Goal: Find specific page/section: Find specific page/section

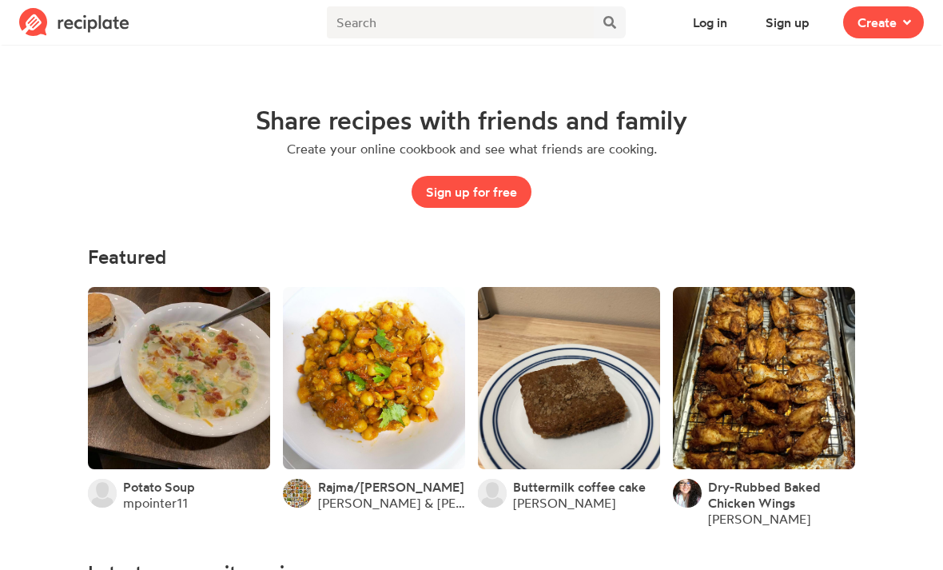
click at [700, 31] on button "Log in" at bounding box center [709, 22] width 63 height 32
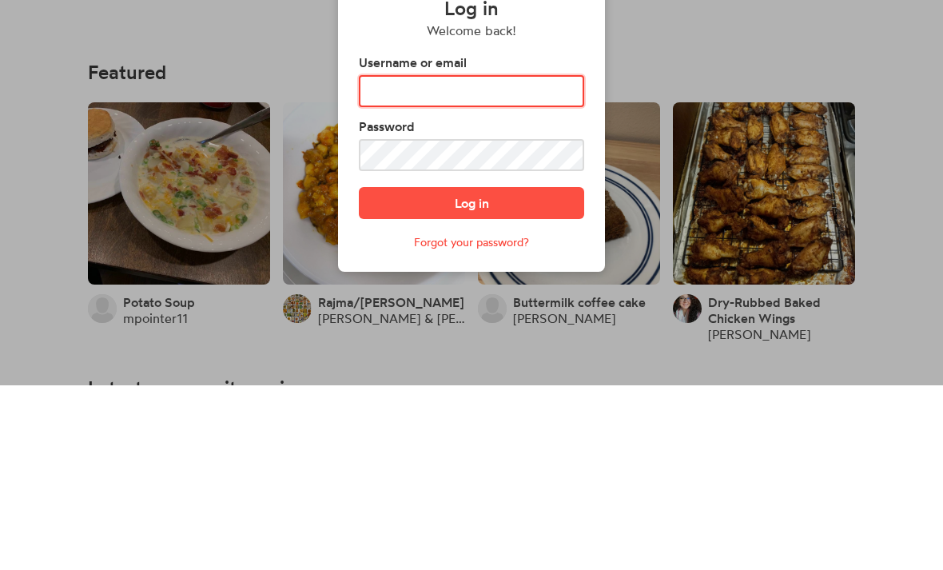
type input "[EMAIL_ADDRESS][DOMAIN_NAME]"
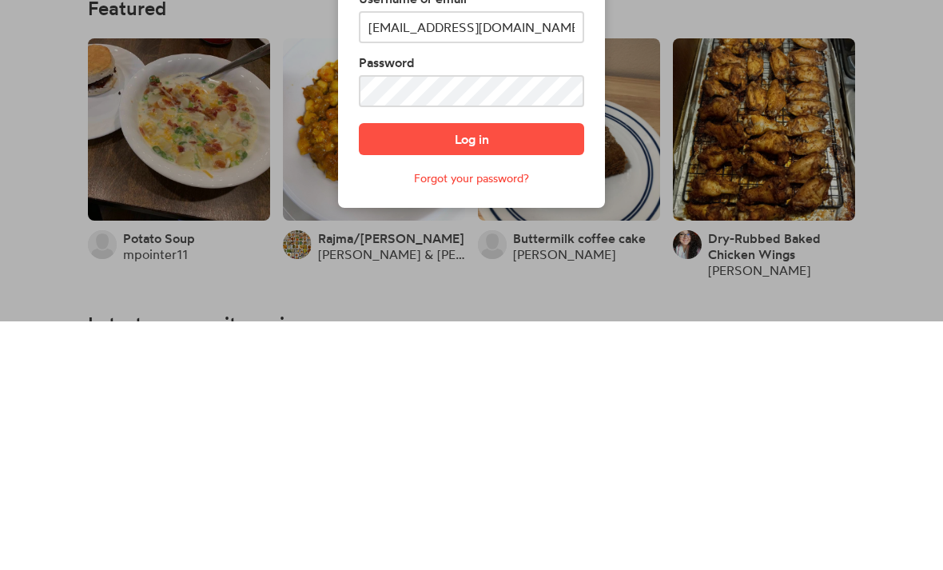
click at [514, 372] on button "Log in" at bounding box center [471, 388] width 225 height 32
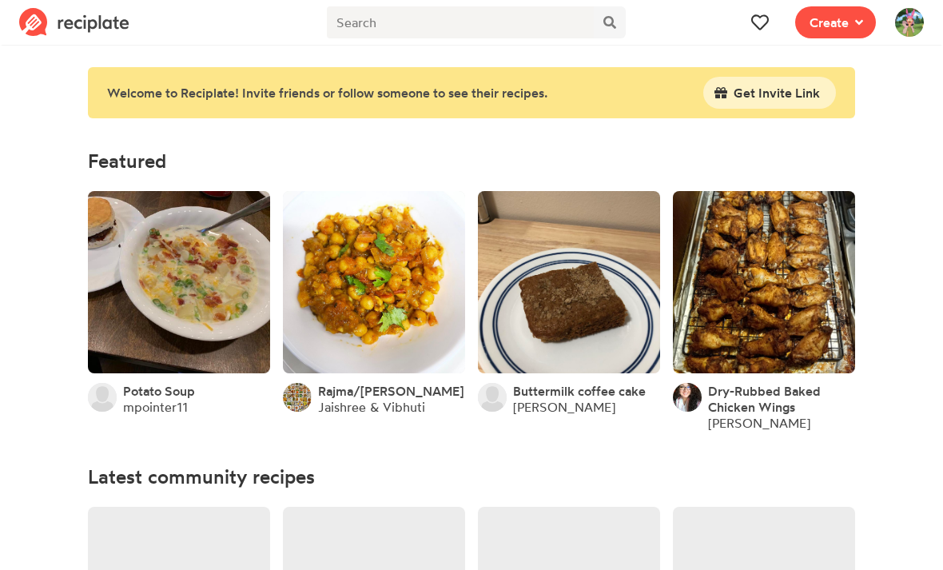
click at [746, 26] on button at bounding box center [760, 22] width 32 height 32
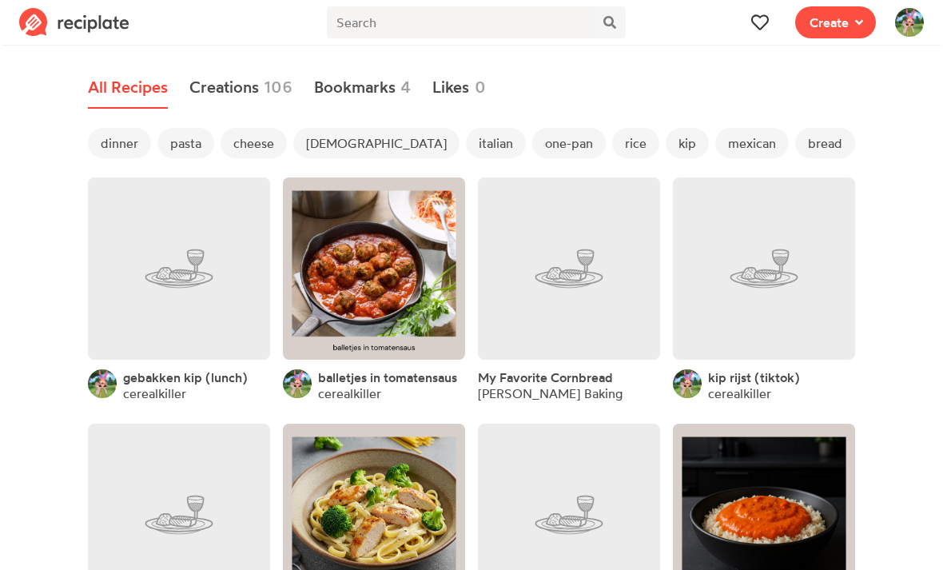
click at [122, 136] on span "dinner" at bounding box center [119, 143] width 63 height 30
click at [321, 138] on span "asian" at bounding box center [376, 143] width 166 height 30
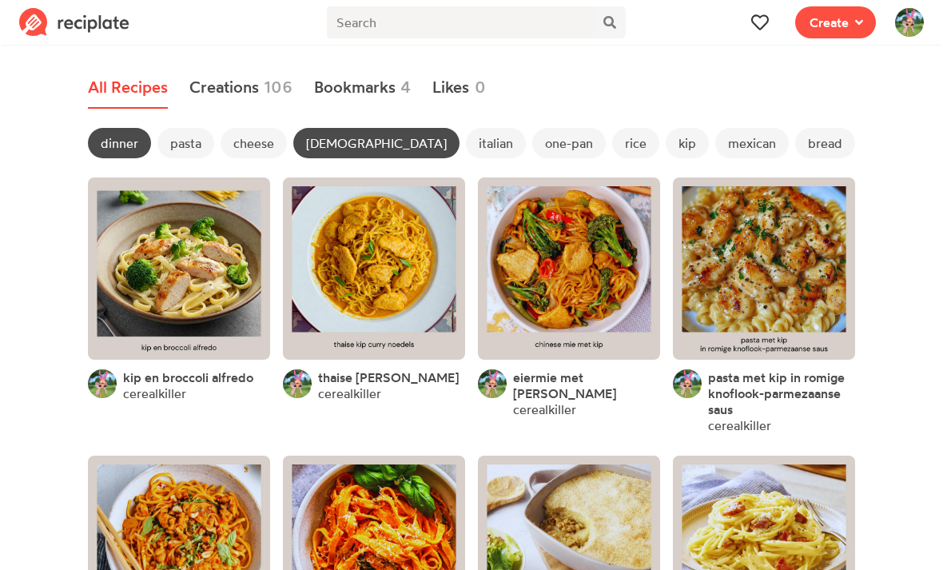
click at [612, 145] on span "rice" at bounding box center [635, 143] width 47 height 30
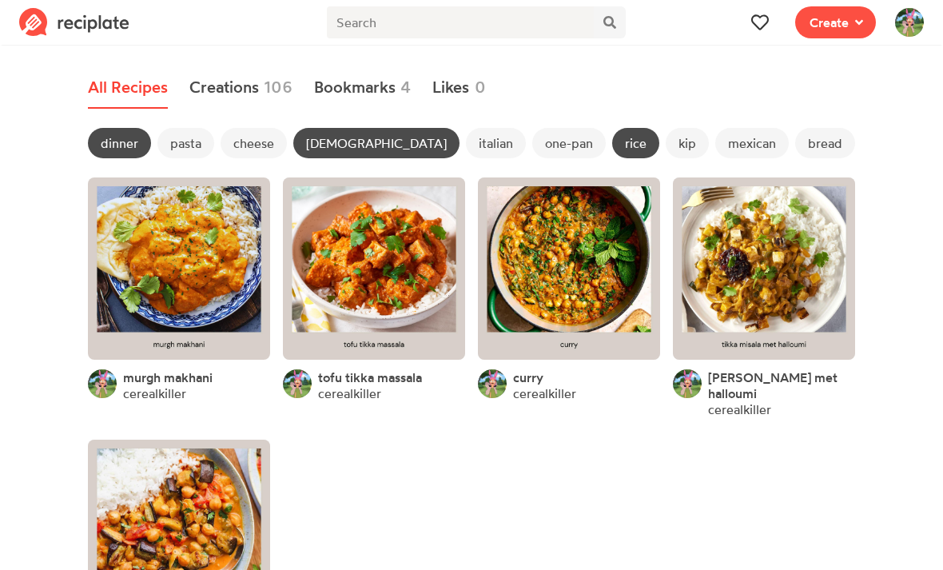
click at [209, 256] on link at bounding box center [179, 268] width 182 height 182
